Goal: Contribute content: Contribute content

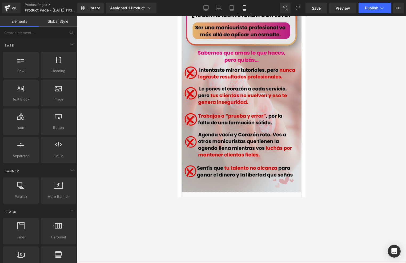
scroll to position [356, 0]
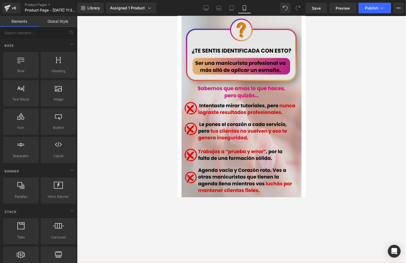
click at [236, 66] on img at bounding box center [241, 120] width 120 height 213
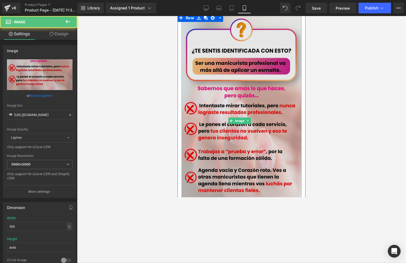
scroll to position [320, 0]
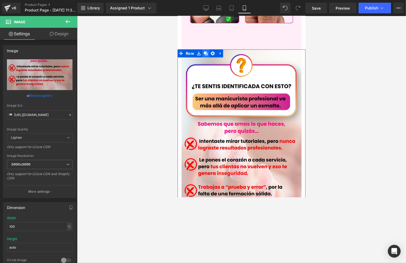
click at [202, 49] on link at bounding box center [205, 53] width 7 height 8
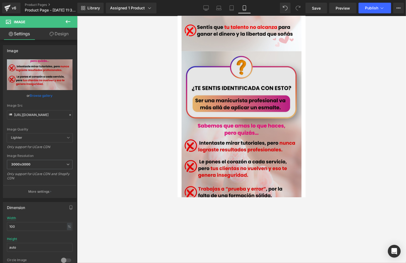
scroll to position [515, 0]
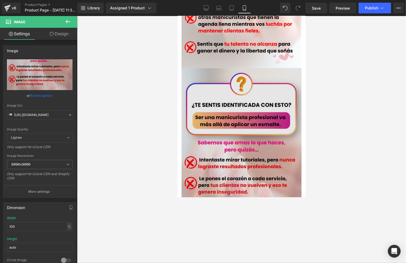
click at [213, 109] on img at bounding box center [241, 174] width 120 height 213
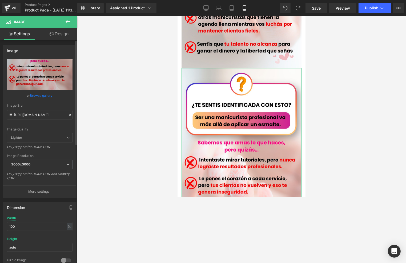
click at [68, 115] on icon at bounding box center [70, 115] width 4 height 4
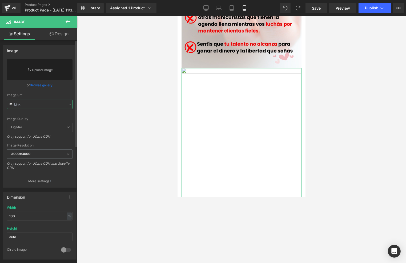
click at [51, 104] on input "text" at bounding box center [40, 104] width 66 height 9
paste input "[URL][DOMAIN_NAME]"
type input "[URL][DOMAIN_NAME]"
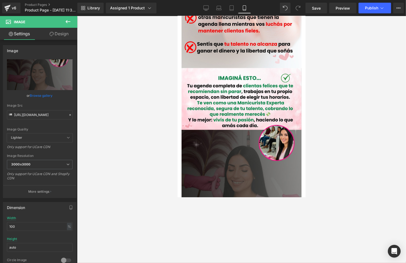
scroll to position [0, 0]
click at [333, 141] on div at bounding box center [241, 139] width 329 height 247
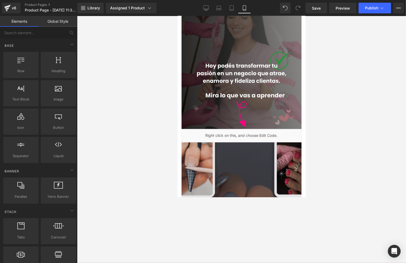
scroll to position [676, 0]
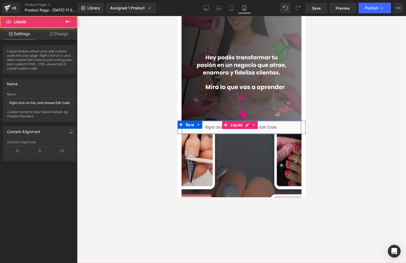
click at [266, 120] on div "Liquid" at bounding box center [241, 126] width 120 height 13
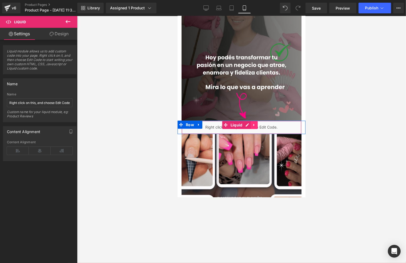
click at [252, 123] on icon at bounding box center [254, 125] width 4 height 4
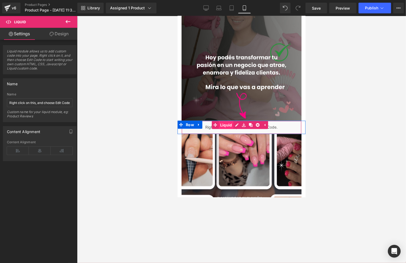
drag, startPoint x: 257, startPoint y: 102, endPoint x: 219, endPoint y: 101, distance: 37.6
click at [256, 123] on icon at bounding box center [258, 125] width 4 height 4
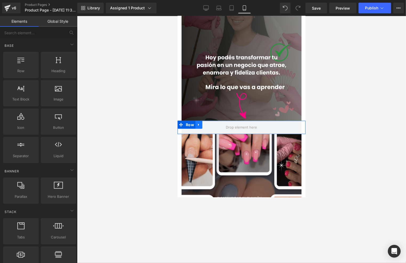
click at [198, 122] on icon at bounding box center [199, 124] width 4 height 4
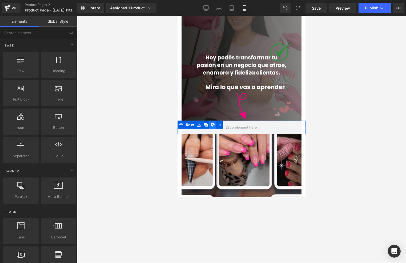
click at [214, 120] on link at bounding box center [212, 124] width 7 height 8
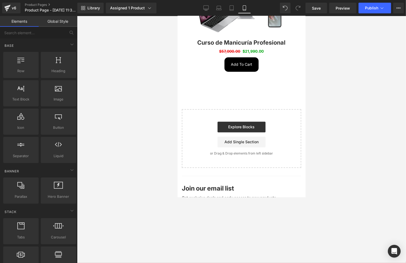
scroll to position [1174, 0]
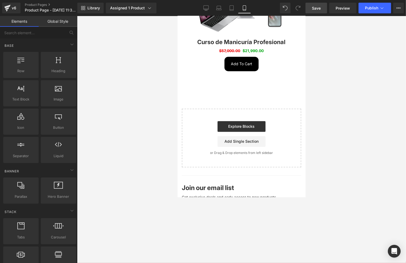
click at [313, 7] on span "Save" at bounding box center [316, 8] width 9 height 6
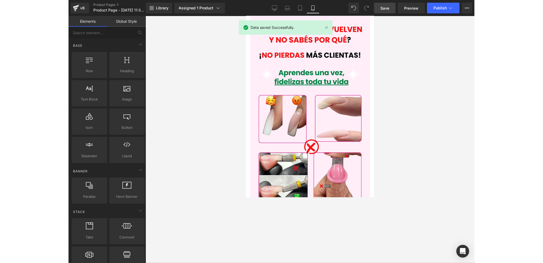
scroll to position [107, 0]
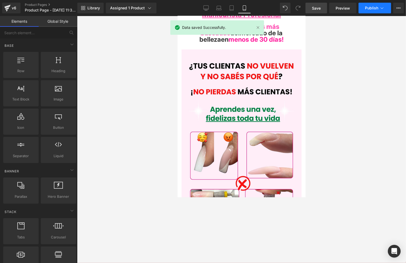
click at [372, 7] on span "Publish" at bounding box center [371, 8] width 13 height 4
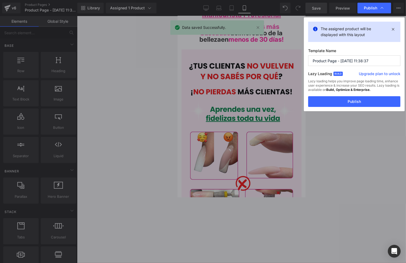
click at [337, 100] on button "Publish" at bounding box center [354, 101] width 92 height 11
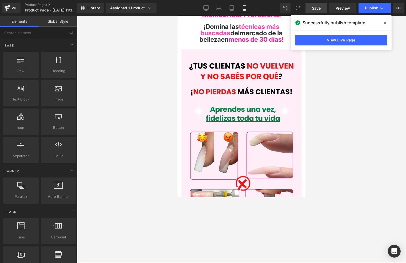
click at [323, 114] on div at bounding box center [241, 139] width 329 height 247
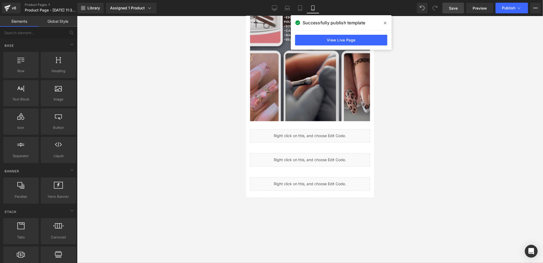
scroll to position [889, 0]
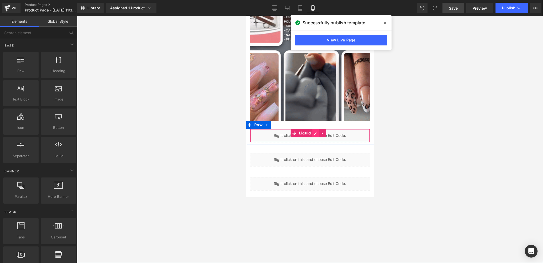
click at [314, 128] on div "Liquid" at bounding box center [310, 134] width 120 height 13
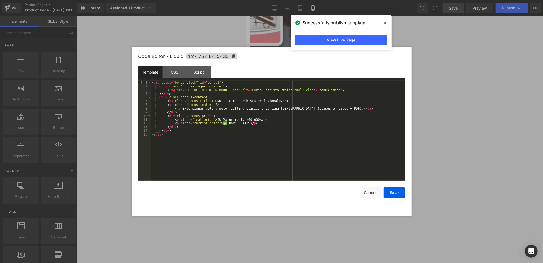
click at [285, 109] on div "< div class = "bonus-block" id = "bonus1" > < div class = "bonus-image-containe…" at bounding box center [278, 134] width 254 height 107
click at [283, 108] on div "< div class = "bonus-block" id = "bonus1" > < div class = "bonus-image-containe…" at bounding box center [278, 134] width 254 height 107
click at [255, 109] on div "< div class = "bonus-block" id = "bonus1" > < div class = "bonus-image-containe…" at bounding box center [278, 134] width 254 height 107
click at [282, 108] on div "< div class = "bonus-block" id = "bonus1" > < div class = "bonus-image-containe…" at bounding box center [278, 134] width 254 height 107
click at [178, 75] on div "CSS" at bounding box center [175, 72] width 24 height 12
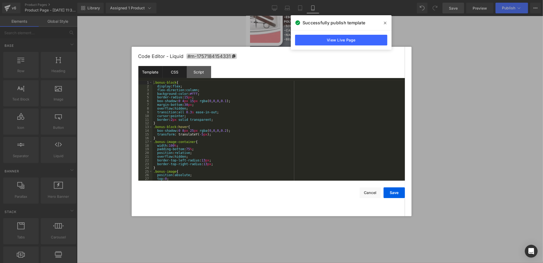
click at [149, 76] on div "Template" at bounding box center [150, 72] width 24 height 12
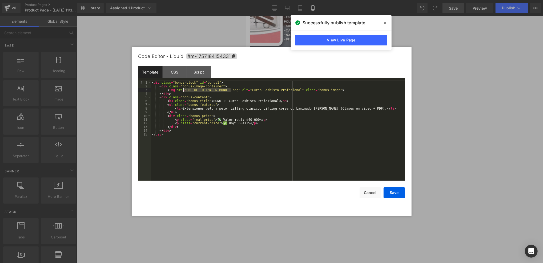
drag, startPoint x: 231, startPoint y: 90, endPoint x: 184, endPoint y: 90, distance: 47.5
click at [184, 90] on div "< div class = "bonus-block" id = "bonus1" > < div class = "bonus-image-containe…" at bounding box center [278, 134] width 254 height 107
click at [398, 192] on button "Save" at bounding box center [394, 192] width 21 height 11
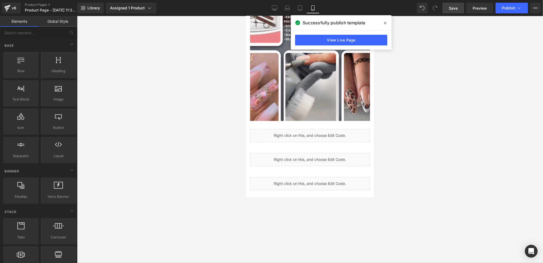
click at [406, 6] on link "Save" at bounding box center [454, 8] width 22 height 11
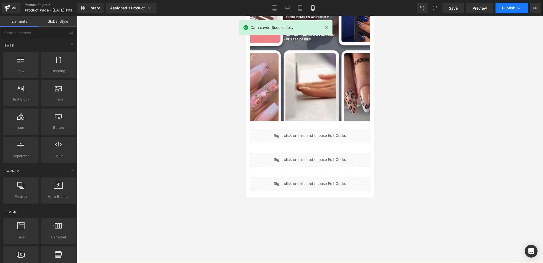
click at [406, 4] on button "Publish" at bounding box center [512, 8] width 33 height 11
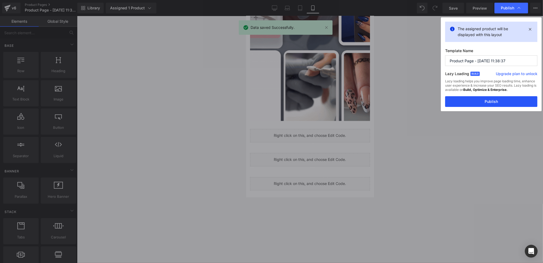
click at [406, 98] on button "Publish" at bounding box center [492, 101] width 92 height 11
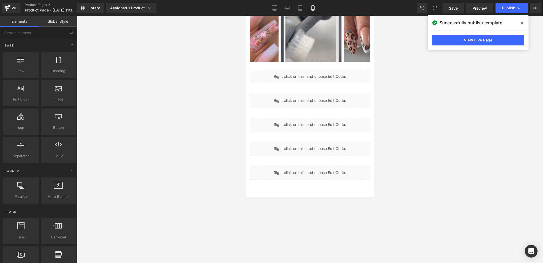
scroll to position [960, 0]
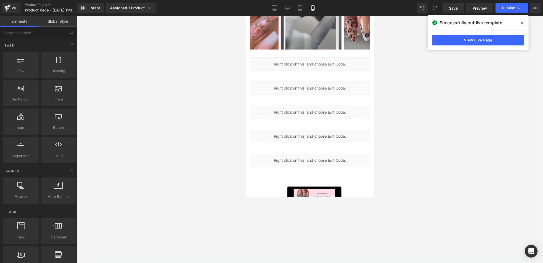
click at [406, 121] on div at bounding box center [310, 139] width 466 height 247
click at [406, 101] on div at bounding box center [310, 139] width 466 height 247
drag, startPoint x: 466, startPoint y: 120, endPoint x: 466, endPoint y: 123, distance: 3.0
click at [406, 122] on div at bounding box center [310, 139] width 466 height 247
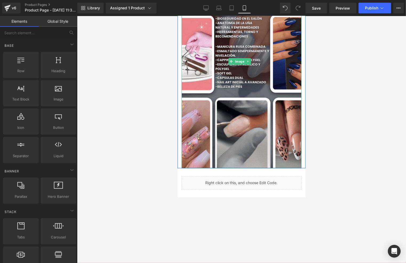
scroll to position [854, 0]
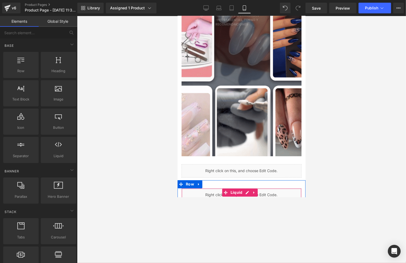
click at [248, 188] on div "Liquid" at bounding box center [241, 194] width 120 height 13
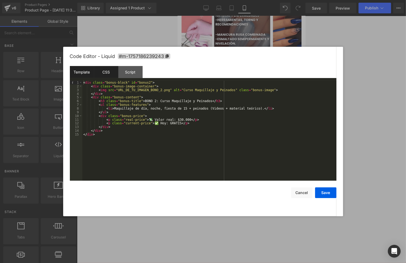
click at [105, 71] on div "CSS" at bounding box center [106, 72] width 24 height 12
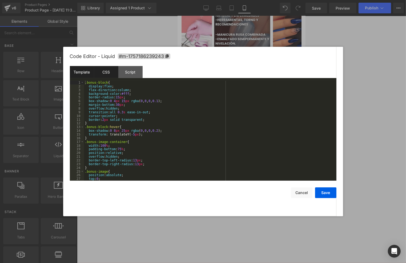
click at [91, 72] on div "Template" at bounding box center [82, 72] width 24 height 12
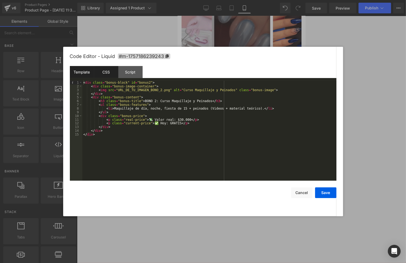
click at [105, 68] on div "CSS" at bounding box center [106, 72] width 24 height 12
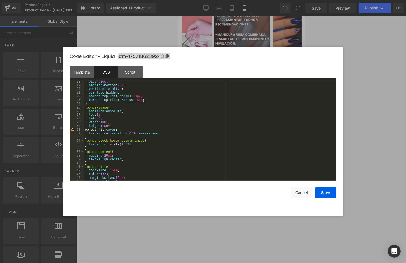
scroll to position [64, 0]
click at [80, 70] on div "Template" at bounding box center [82, 72] width 24 height 12
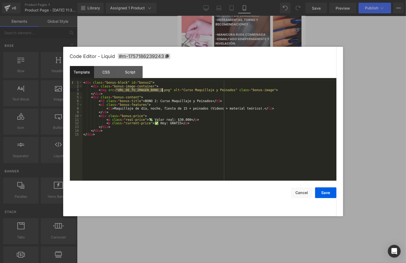
drag, startPoint x: 114, startPoint y: 89, endPoint x: 163, endPoint y: 89, distance: 48.8
click at [163, 89] on div "< div class = "bonus-block" id = "bonus2" > < div class = "bonus-image-containe…" at bounding box center [209, 134] width 254 height 107
click at [324, 192] on button "Save" at bounding box center [325, 192] width 21 height 11
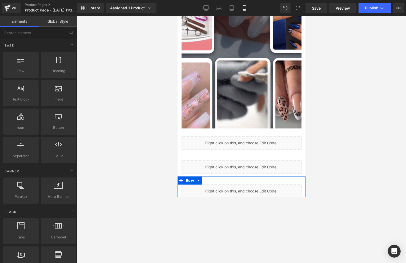
scroll to position [925, 0]
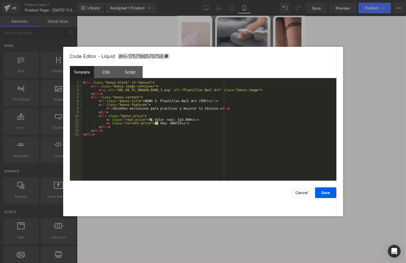
click at [248, 144] on icon at bounding box center [246, 145] width 3 height 3
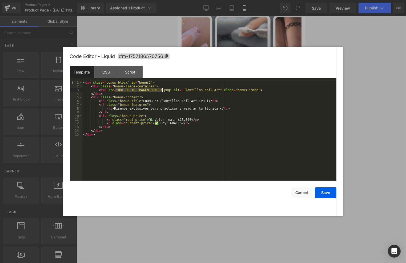
drag, startPoint x: 116, startPoint y: 89, endPoint x: 163, endPoint y: 91, distance: 47.5
click at [163, 91] on div "< div class = "bonus-block" id = "bonus3" > < div class = "bonus-image-containe…" at bounding box center [209, 134] width 254 height 107
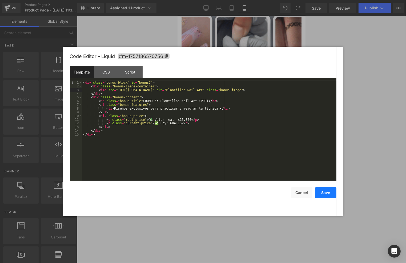
click at [322, 192] on button "Save" at bounding box center [325, 192] width 21 height 11
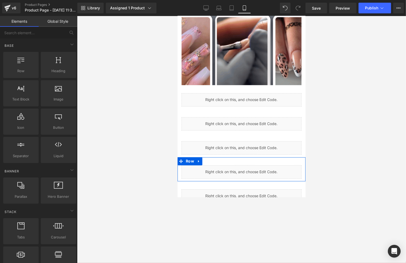
click at [247, 168] on icon at bounding box center [245, 169] width 3 height 3
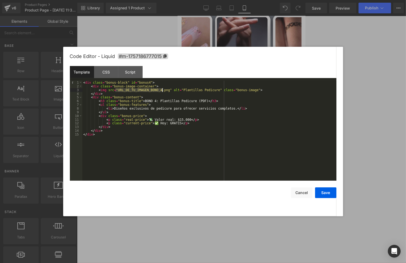
drag, startPoint x: 114, startPoint y: 89, endPoint x: 162, endPoint y: 90, distance: 47.8
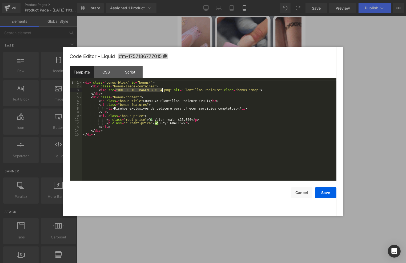
click at [162, 90] on div "< div class = "bonus-block" id = "bonus4" > < div class = "bonus-image-containe…" at bounding box center [209, 134] width 254 height 107
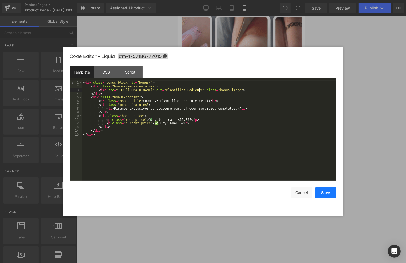
click at [327, 191] on button "Save" at bounding box center [325, 192] width 21 height 11
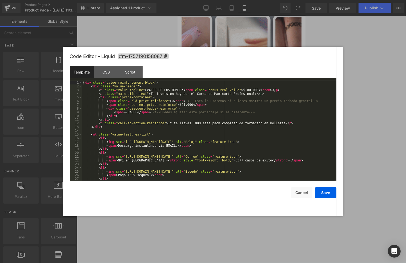
click at [244, 189] on div "Liquid" at bounding box center [241, 195] width 120 height 13
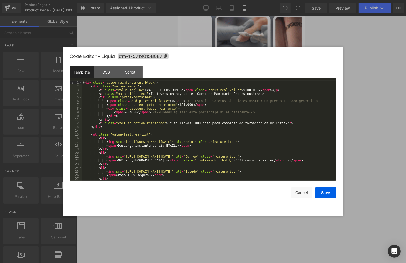
scroll to position [11, 0]
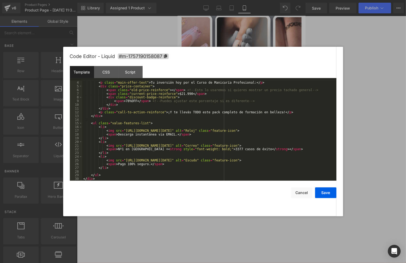
click at [199, 112] on div "< p class = "main-offer-text" > Tu inversión hoy por el Curso de Manicuría Prof…" at bounding box center [208, 134] width 252 height 107
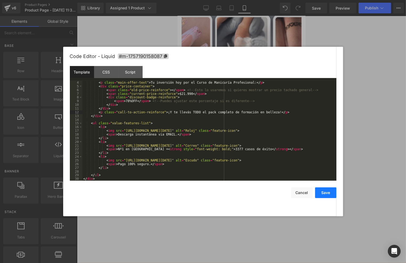
drag, startPoint x: 331, startPoint y: 194, endPoint x: 330, endPoint y: 184, distance: 9.6
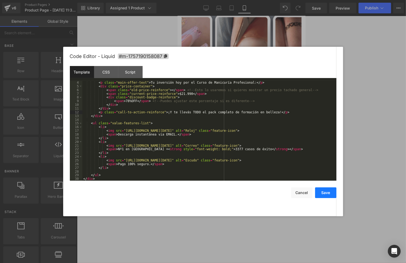
click at [330, 194] on button "Save" at bounding box center [325, 192] width 21 height 11
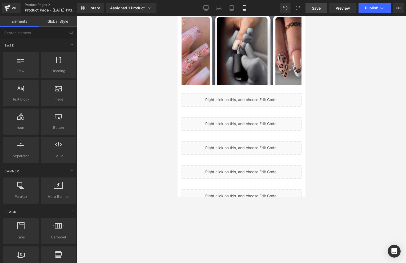
click at [322, 9] on link "Save" at bounding box center [317, 8] width 22 height 11
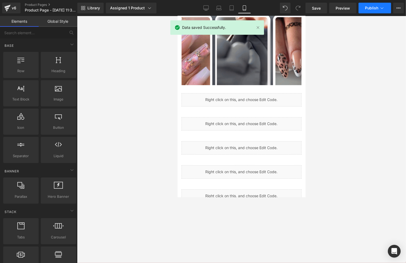
click at [376, 4] on button "Publish" at bounding box center [375, 8] width 33 height 11
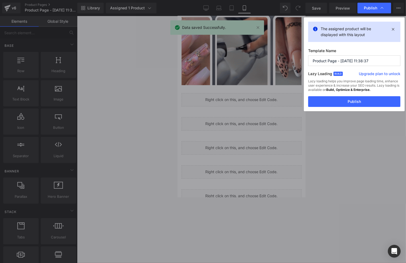
click at [359, 105] on button "Publish" at bounding box center [354, 101] width 92 height 11
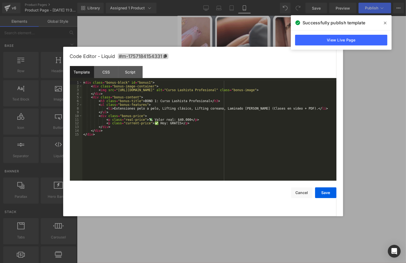
click at [248, 93] on div "Liquid" at bounding box center [241, 99] width 120 height 13
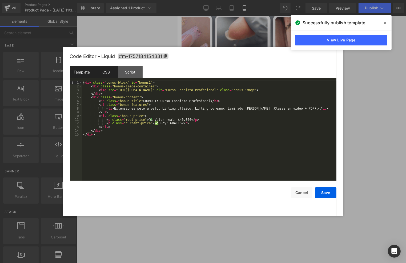
click at [111, 74] on div "CSS" at bounding box center [106, 72] width 24 height 12
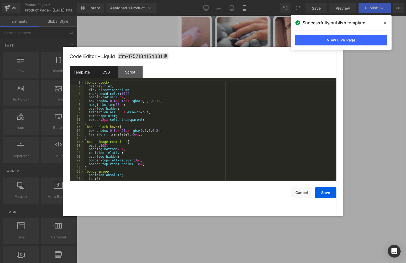
click at [88, 72] on div "Template" at bounding box center [82, 72] width 24 height 12
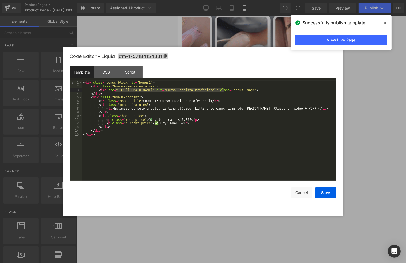
drag, startPoint x: 114, startPoint y: 90, endPoint x: 224, endPoint y: 90, distance: 109.4
click at [224, 90] on div "< div class = "bonus-block" id = "bonus1" > < div class = "bonus-image-containe…" at bounding box center [209, 134] width 254 height 107
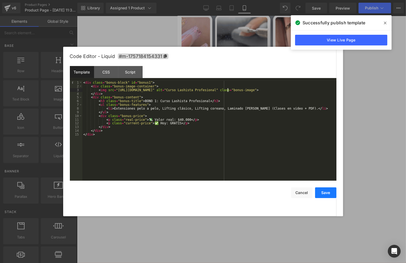
click at [321, 190] on button "Save" at bounding box center [325, 192] width 21 height 11
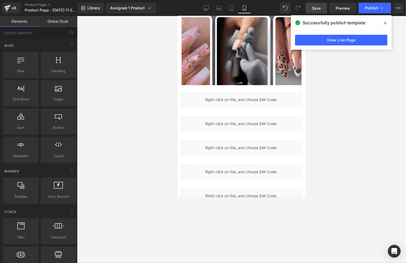
click at [316, 2] on div "Library Assigned 1 Product Product Preview Curso de Manicuría Profesional Manag…" at bounding box center [241, 8] width 329 height 16
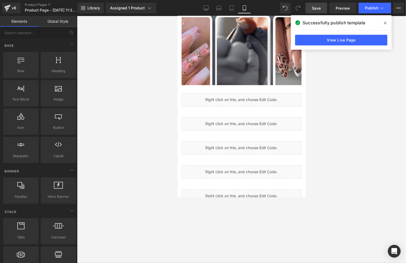
click at [315, 7] on span "Save" at bounding box center [316, 8] width 9 height 6
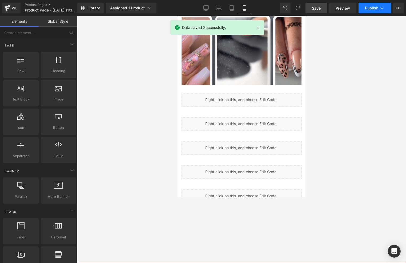
click at [374, 6] on span "Publish" at bounding box center [371, 8] width 13 height 4
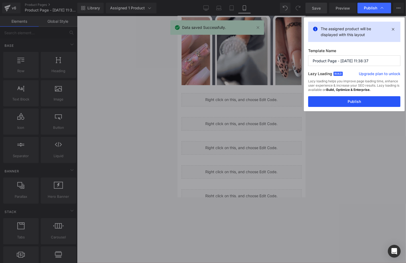
click at [359, 101] on button "Publish" at bounding box center [354, 101] width 92 height 11
